Goal: Transaction & Acquisition: Purchase product/service

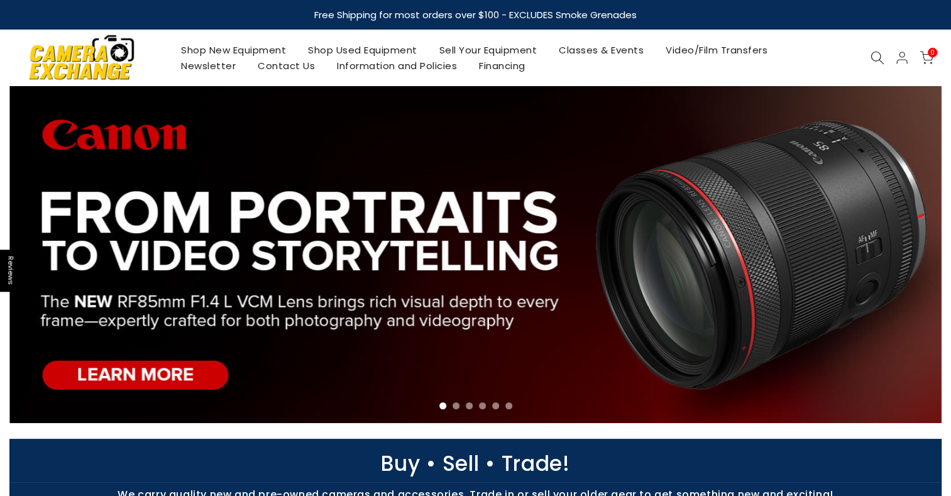
click at [226, 48] on link "Shop New Equipment" at bounding box center [233, 50] width 127 height 16
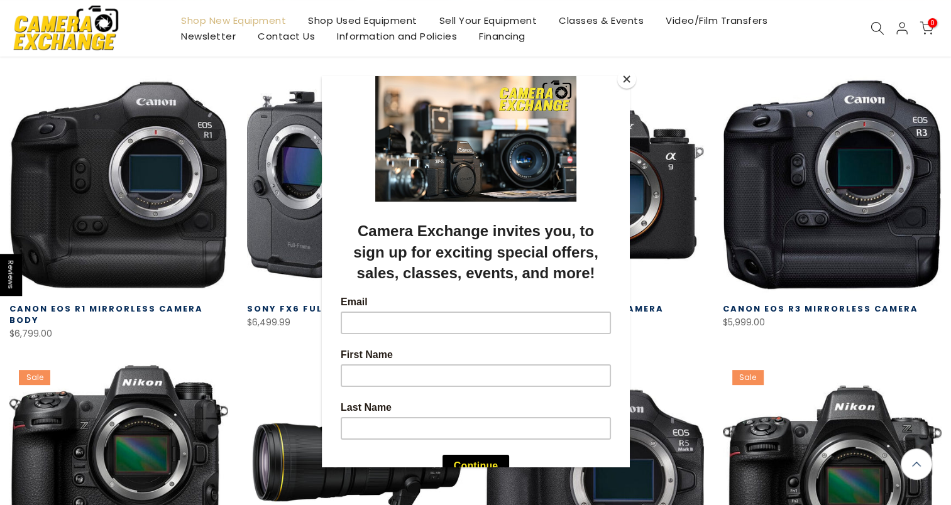
scroll to position [63, 0]
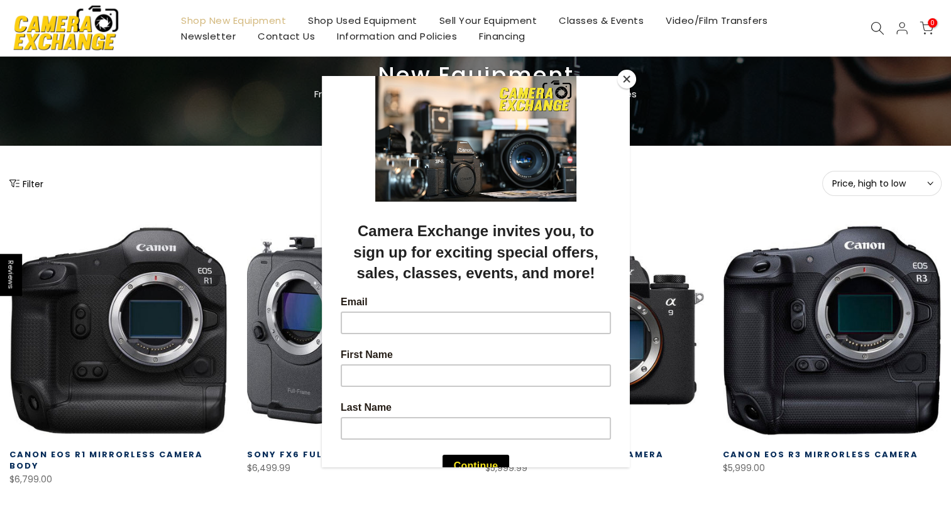
click at [26, 184] on div at bounding box center [475, 252] width 951 height 505
click at [630, 78] on button "Close" at bounding box center [626, 79] width 19 height 19
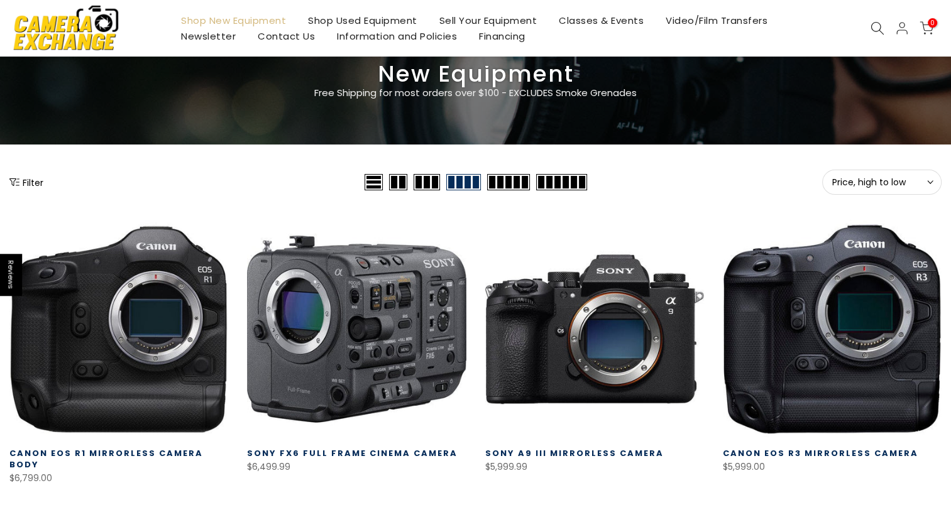
scroll to position [62, 0]
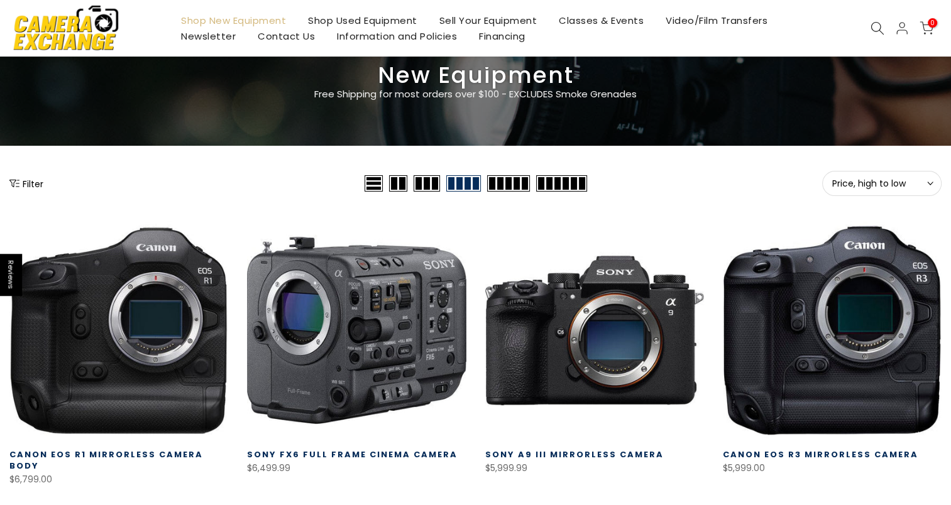
click at [38, 178] on button "Filter" at bounding box center [26, 183] width 34 height 13
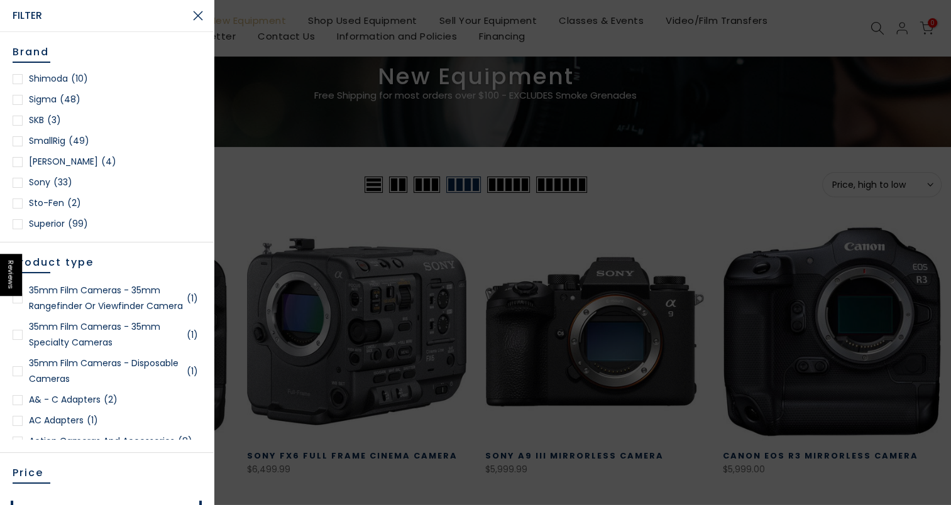
scroll to position [1760, 0]
click at [20, 115] on div at bounding box center [18, 120] width 10 height 10
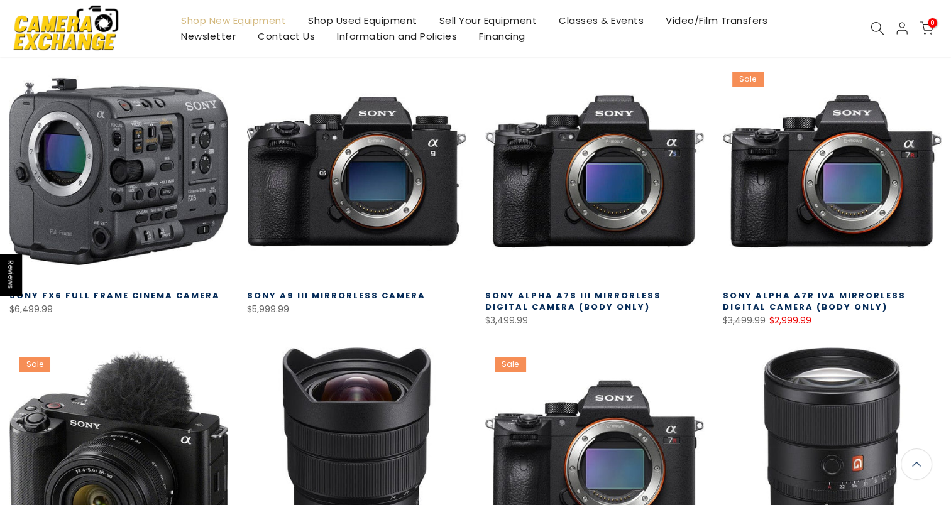
scroll to position [284, 0]
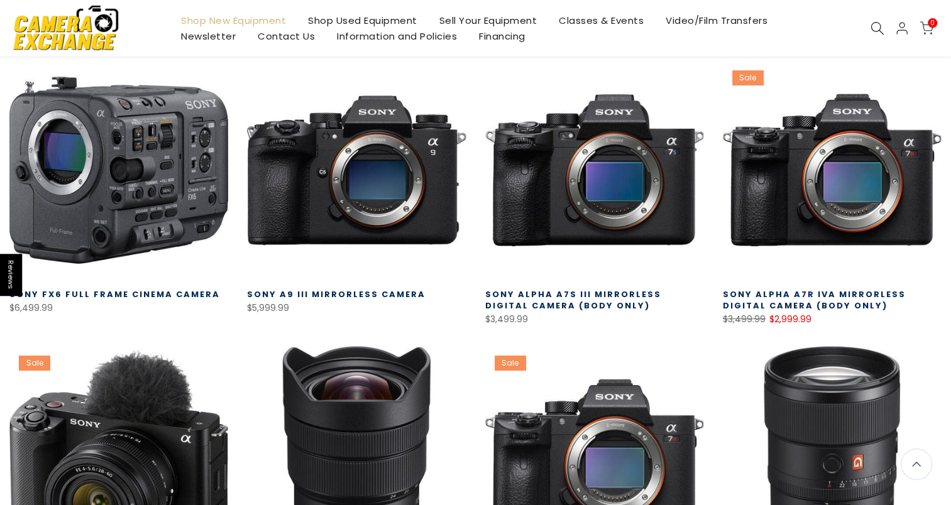
click at [830, 295] on link "Sony Alpha a7R IVa Mirrorless Digital Camera (Body Only)" at bounding box center [814, 299] width 183 height 23
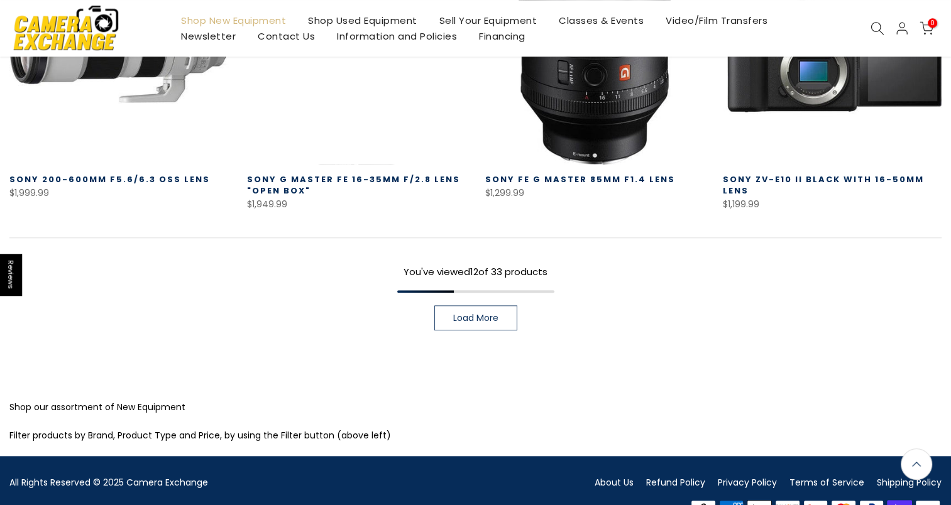
scroll to position [1001, 0]
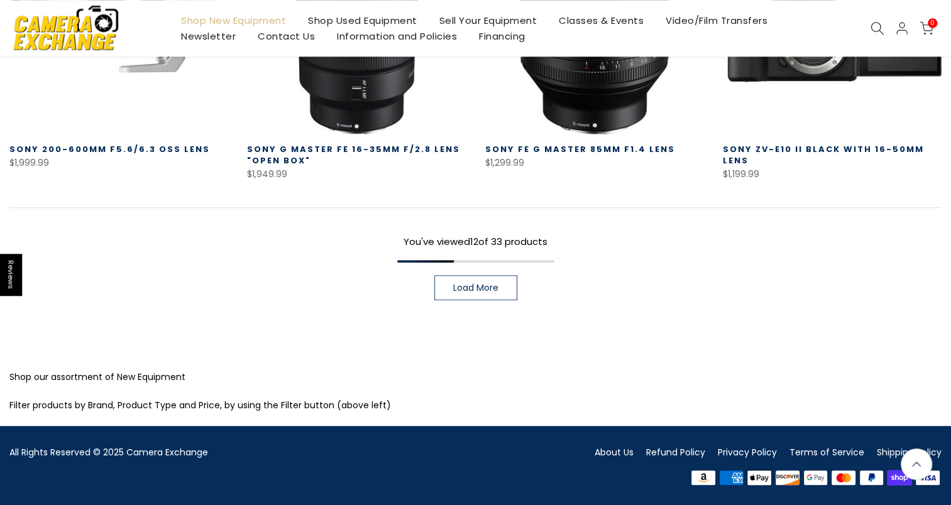
click at [447, 293] on link "Load More" at bounding box center [475, 287] width 83 height 25
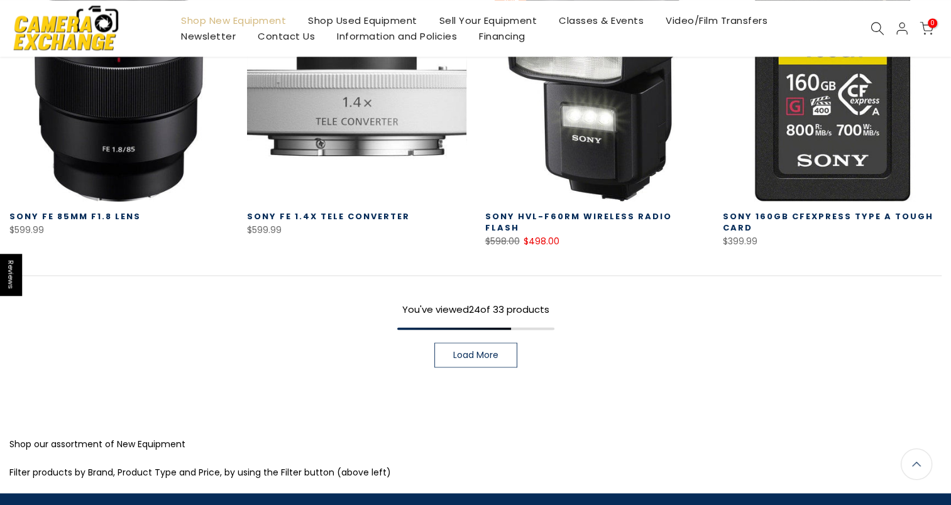
scroll to position [1856, 0]
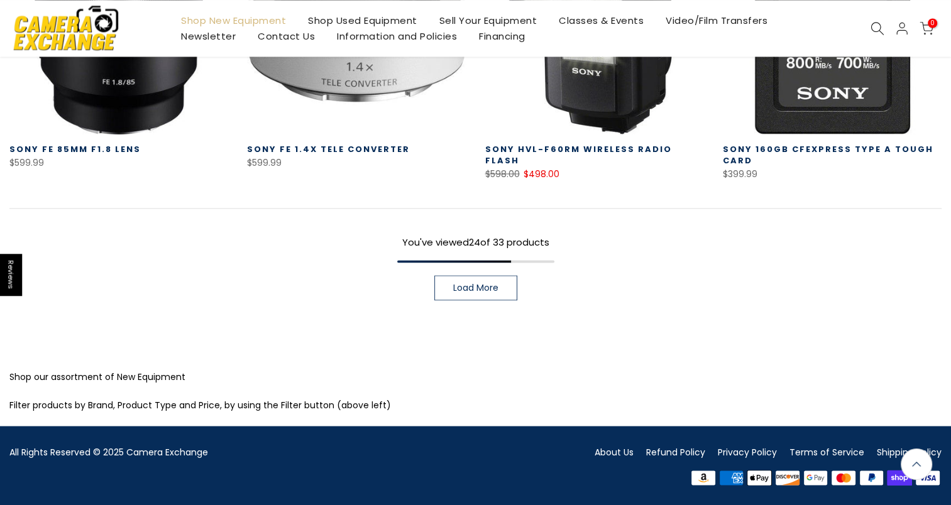
click at [465, 280] on link "Load More" at bounding box center [475, 287] width 83 height 25
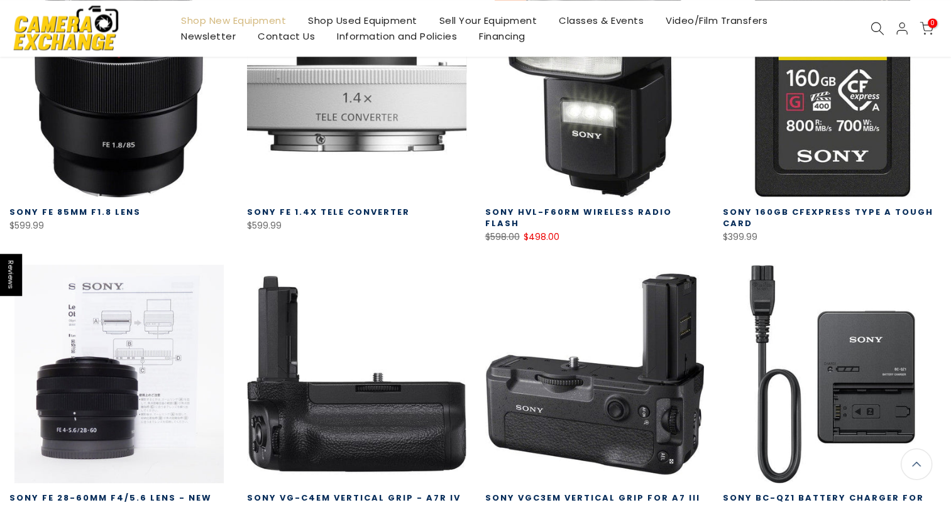
scroll to position [1704, 0]
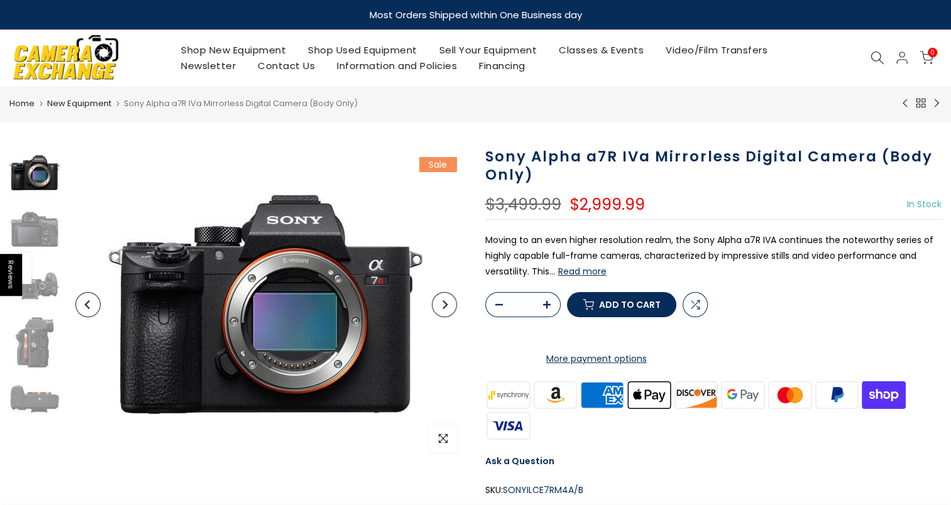
click at [571, 269] on button "Read more" at bounding box center [582, 271] width 48 height 11
